Goal: Information Seeking & Learning: Learn about a topic

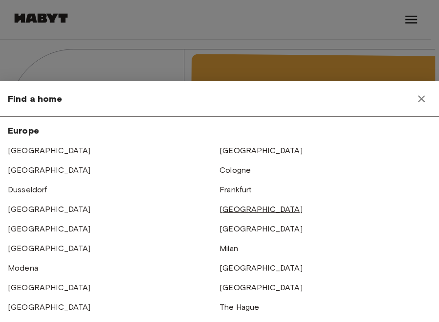
click at [240, 212] on link "[GEOGRAPHIC_DATA]" at bounding box center [260, 208] width 83 height 9
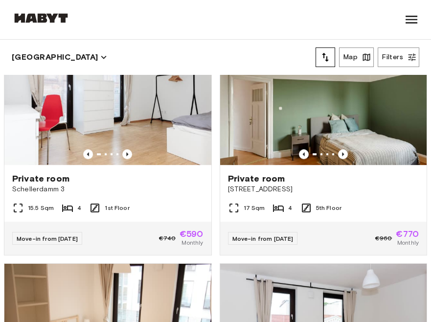
scroll to position [760, 0]
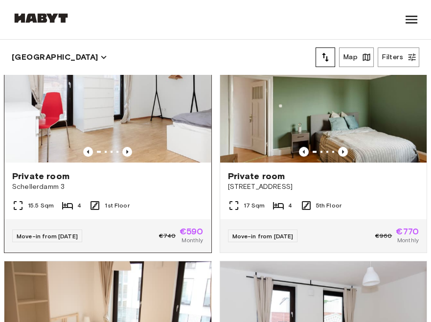
click at [156, 196] on div "Private room Schellerdamm 3" at bounding box center [107, 180] width 207 height 37
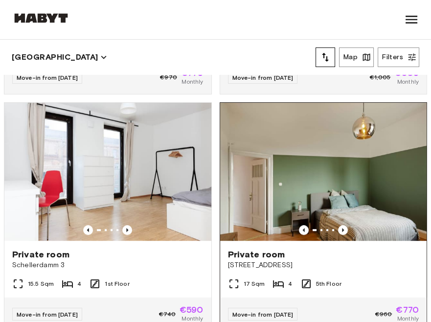
scroll to position [651, 0]
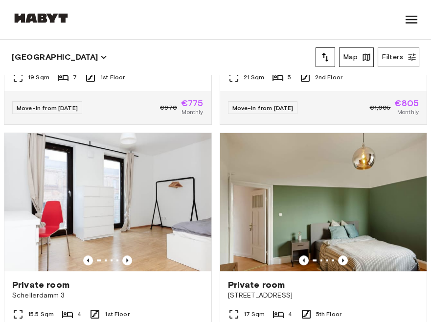
click at [358, 53] on button "Map" at bounding box center [356, 57] width 35 height 20
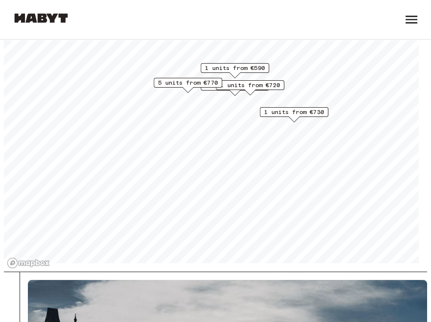
scroll to position [54, 0]
